Goal: Task Accomplishment & Management: Use online tool/utility

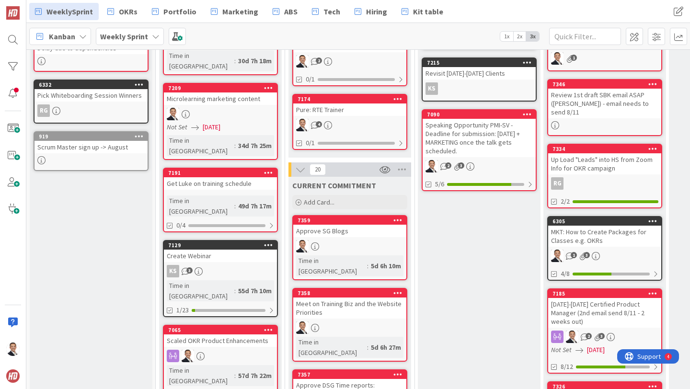
scroll to position [199, 0]
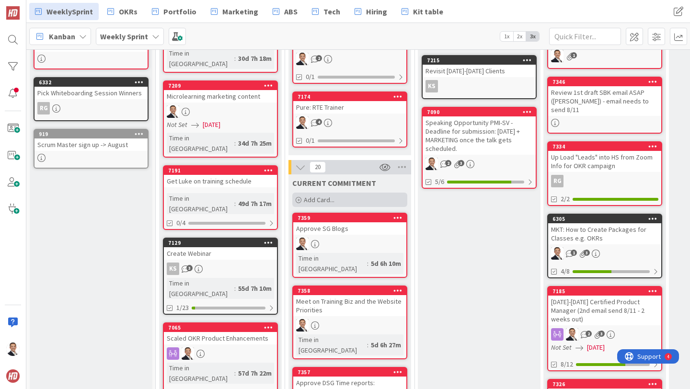
click at [322, 195] on span "Add Card..." at bounding box center [319, 199] width 31 height 9
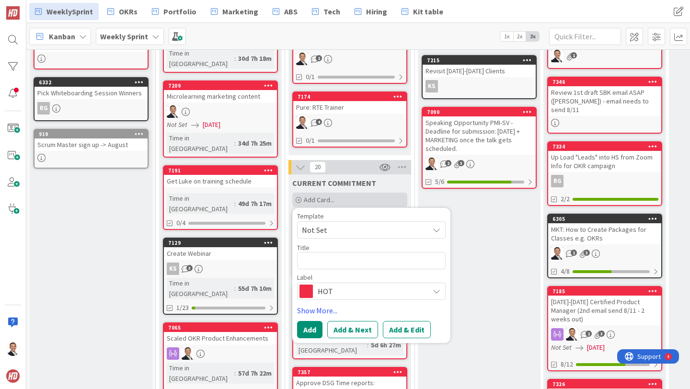
type textarea "x"
type textarea "F"
type textarea "x"
type textarea "Fe"
type textarea "x"
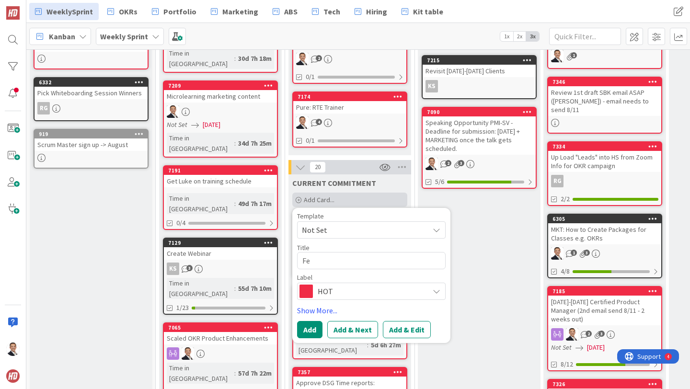
type textarea "Fee"
type textarea "x"
type textarea "Feed"
type textarea "x"
type textarea "Feedb"
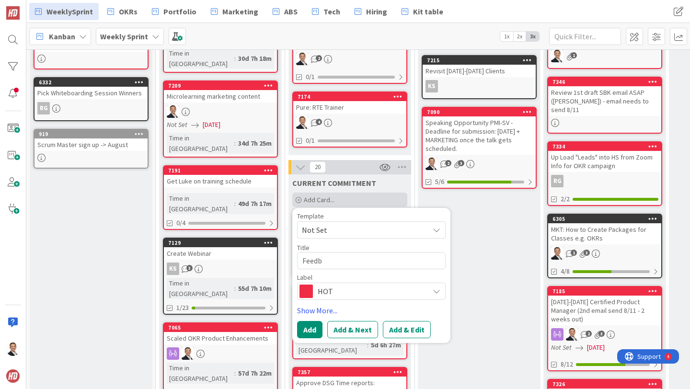
type textarea "x"
type textarea "Feedba"
type textarea "x"
type textarea "Feedbac"
type textarea "x"
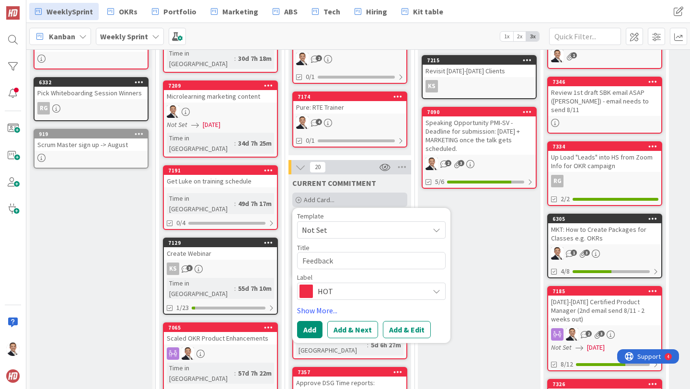
type textarea "Feedback"
type textarea "x"
type textarea "Feedback o"
type textarea "x"
type textarea "Feedback on"
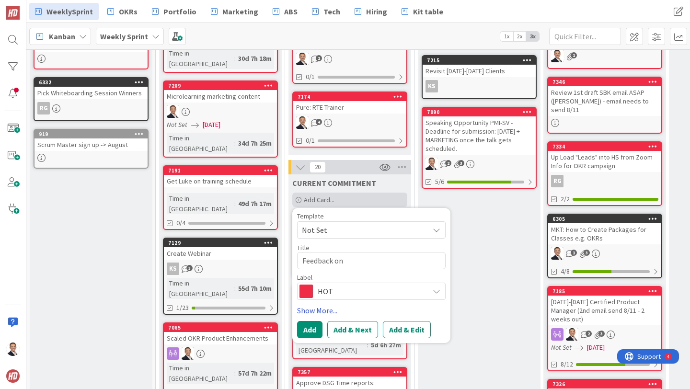
type textarea "x"
type textarea "Feedback on"
type textarea "x"
type textarea "Feedback on A"
type textarea "x"
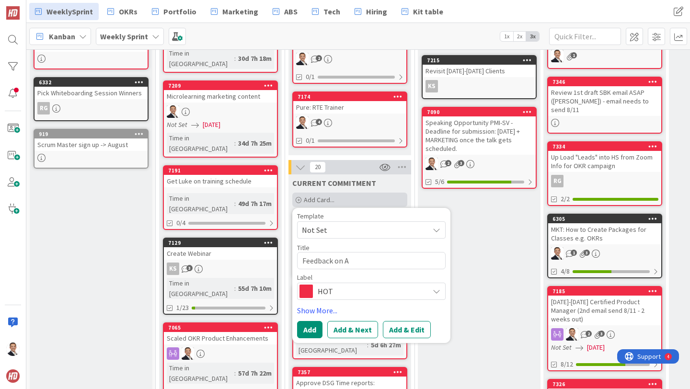
type textarea "Feedback on AI"
type textarea "x"
type textarea "Feedback on AI"
type textarea "x"
type textarea "Feedback on AI cl"
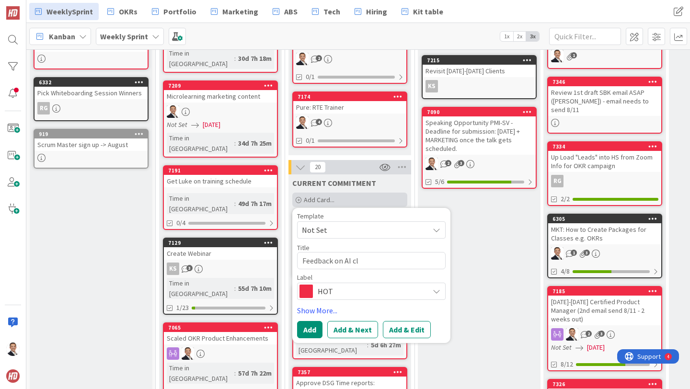
type textarea "x"
type textarea "Feedback on AI cla"
type textarea "x"
type textarea "Feedback on AI clas"
type textarea "x"
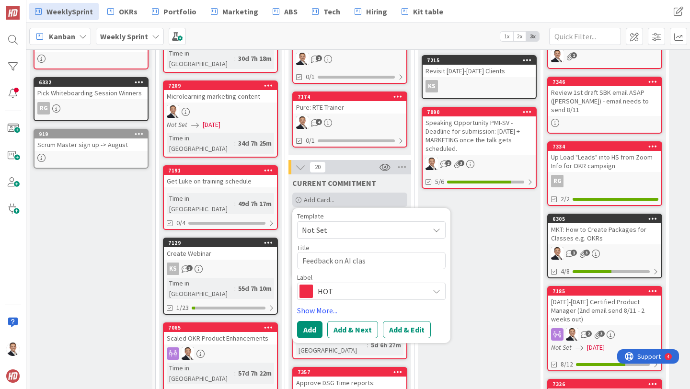
type textarea "Feedback on AI class"
type textarea "x"
type textarea "Feedback on AI classe"
type textarea "x"
type textarea "Feedback on AI classes"
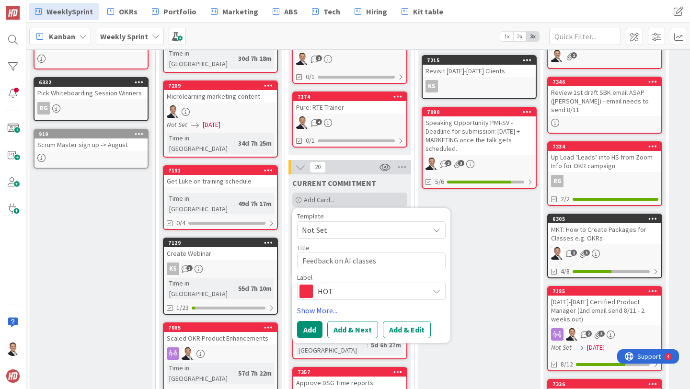
type textarea "x"
type textarea "Feedback on AI classes"
type textarea "x"
type textarea "Feedback on AI classes -"
type textarea "x"
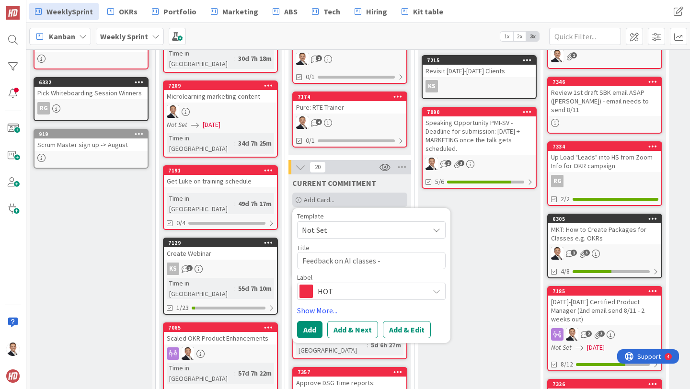
type textarea "Feedback on AI classes - d"
type textarea "x"
type textarea "Feedback on AI classes - di"
type textarea "x"
type textarea "Feedback on AI classes - did"
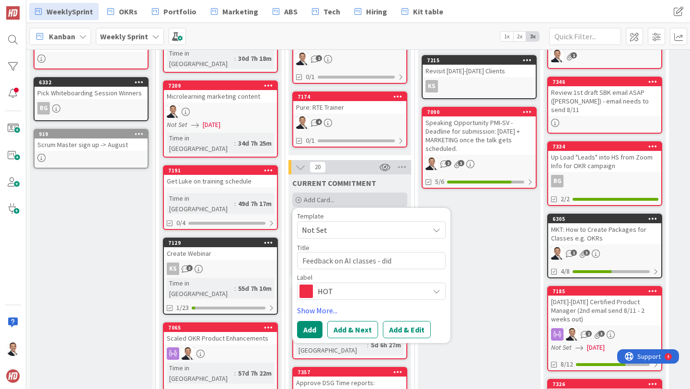
type textarea "x"
type textarea "Feedback on AI classes - did"
type textarea "x"
type textarea "Feedback on AI classes - did"
type textarea "x"
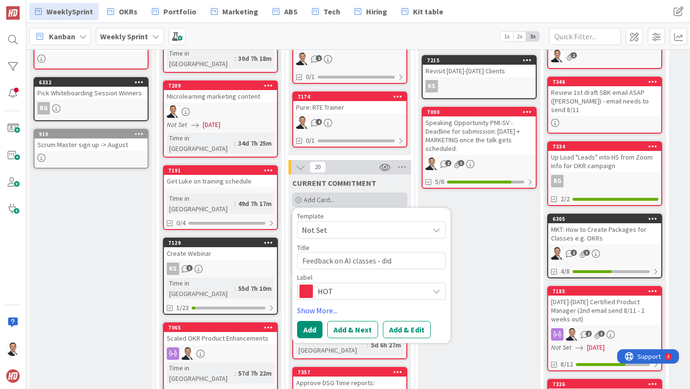
type textarea "Feedback on AI classes - di"
type textarea "x"
type textarea "Feedback on AI classes - d"
type textarea "x"
type textarea "Feedback on AI classes -"
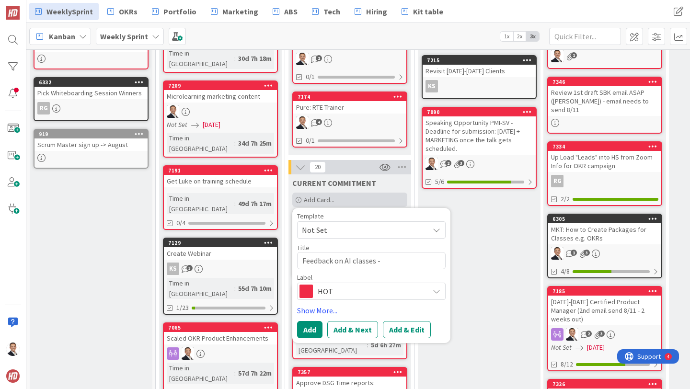
type textarea "x"
type textarea "Feedback on AI classes -"
type textarea "x"
type textarea "Feedback on AI classes"
click at [398, 321] on button "Add & Edit" at bounding box center [407, 329] width 48 height 17
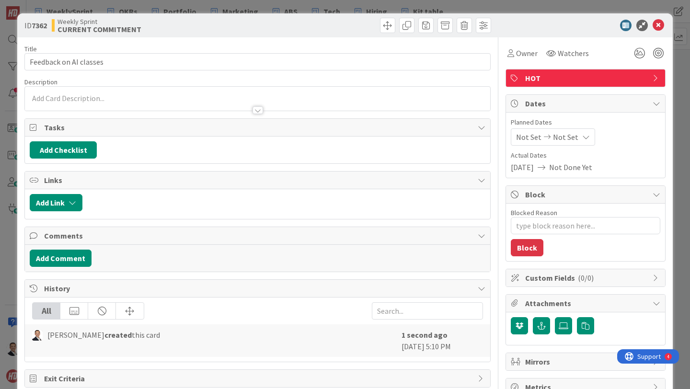
type textarea "x"
click at [188, 101] on div at bounding box center [257, 106] width 465 height 10
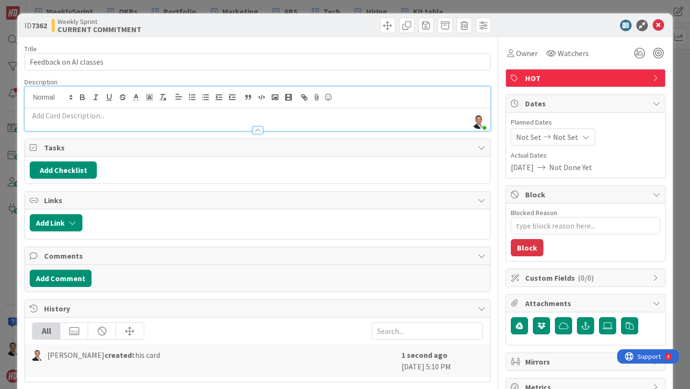
click at [182, 118] on p at bounding box center [258, 115] width 456 height 11
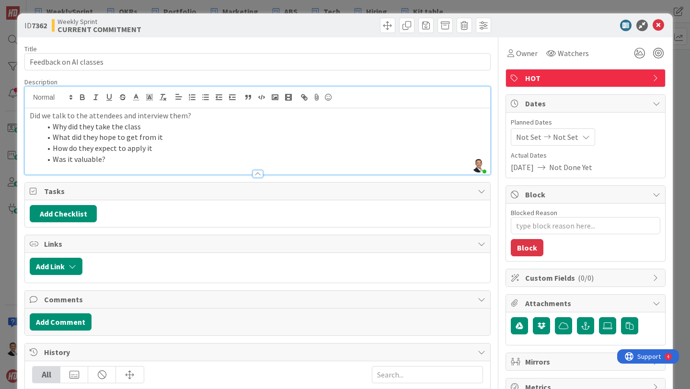
click at [549, 23] on div at bounding box center [581, 25] width 170 height 11
click at [658, 23] on icon at bounding box center [657, 25] width 11 height 11
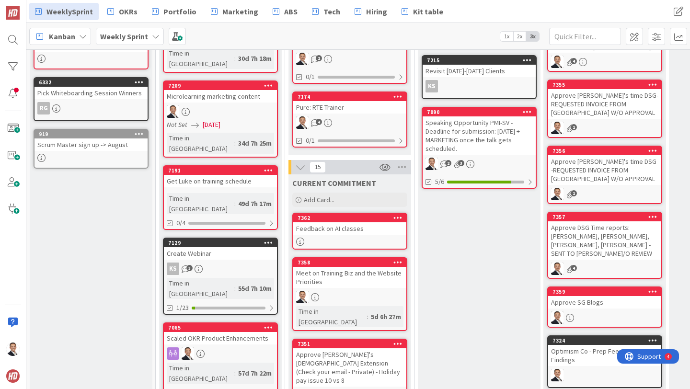
click at [364, 238] on div at bounding box center [349, 242] width 113 height 8
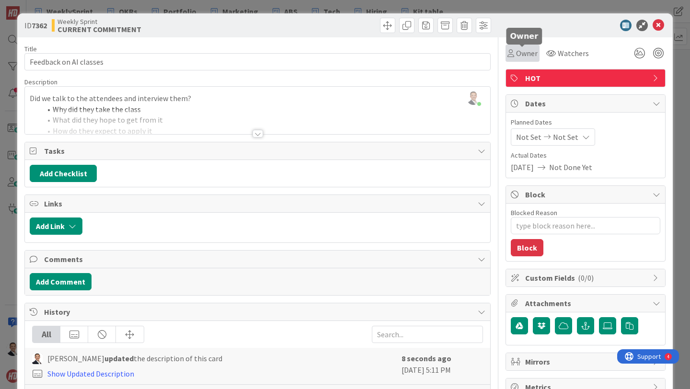
click at [524, 58] on span "Owner" at bounding box center [527, 52] width 22 height 11
type textarea "x"
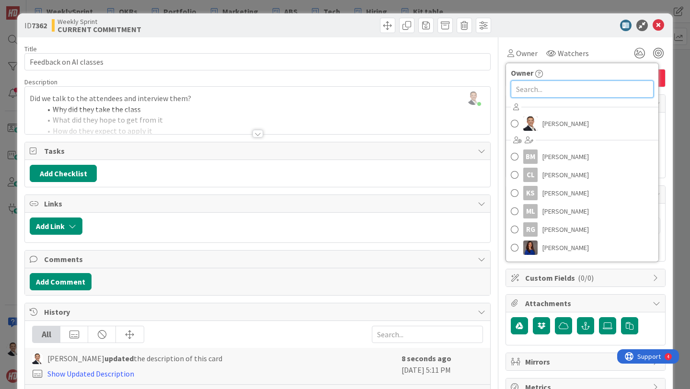
click at [545, 88] on input "text" at bounding box center [582, 88] width 143 height 17
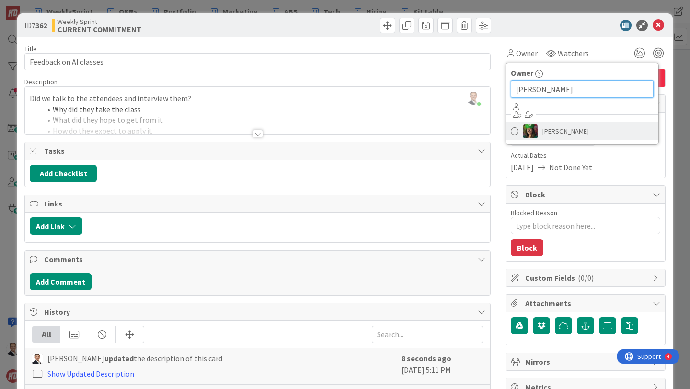
type input "sherian"
click at [558, 129] on span "Sherian Lutton" at bounding box center [565, 131] width 46 height 14
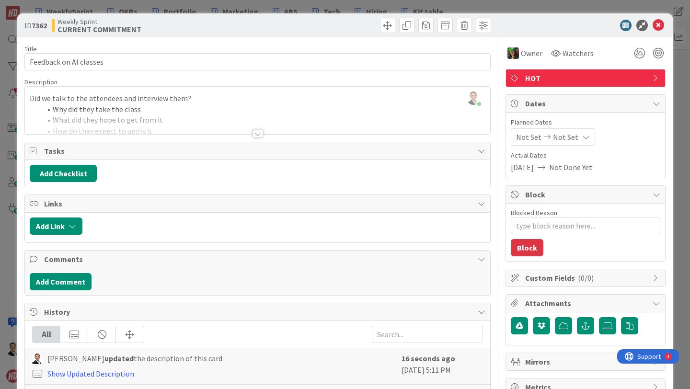
type textarea "x"
click at [660, 25] on icon at bounding box center [657, 25] width 11 height 11
